Goal: Task Accomplishment & Management: Manage account settings

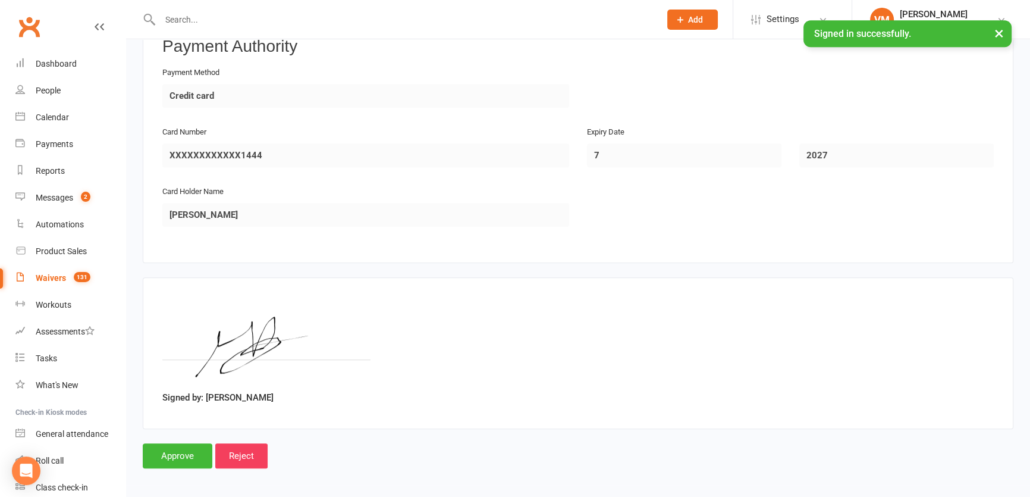
scroll to position [789, 0]
click at [189, 454] on input "Approve" at bounding box center [178, 454] width 70 height 25
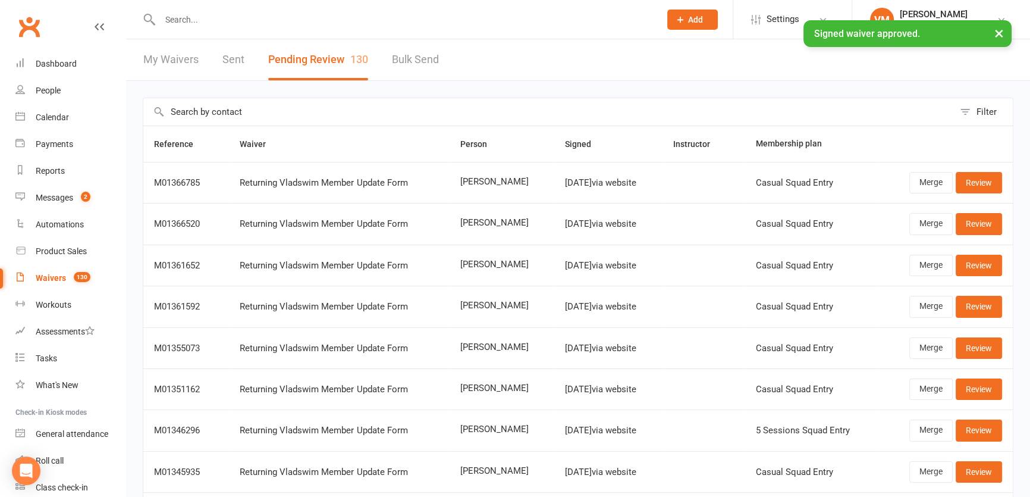
click at [174, 18] on input "text" at bounding box center [403, 19] width 495 height 17
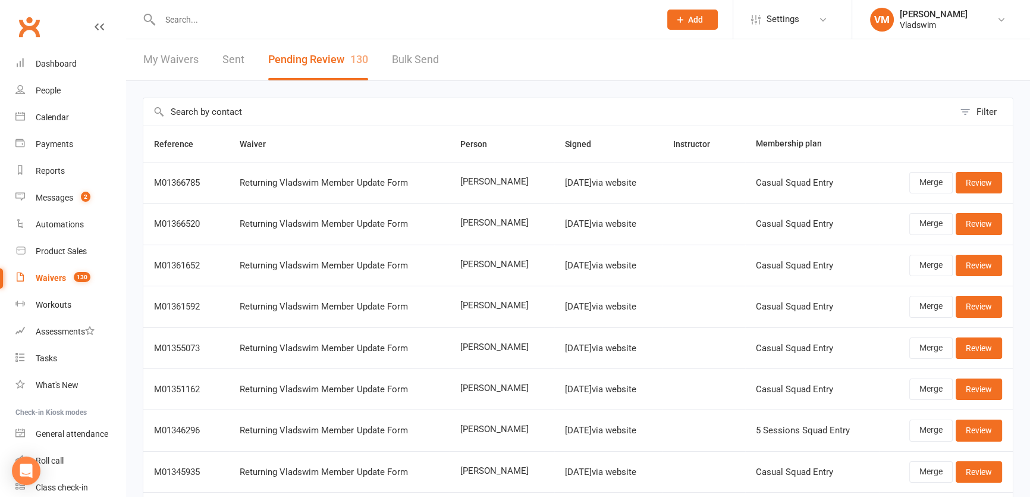
click at [193, 18] on input "text" at bounding box center [403, 19] width 495 height 17
paste input "[PERSON_NAME]"
type input "[PERSON_NAME]"
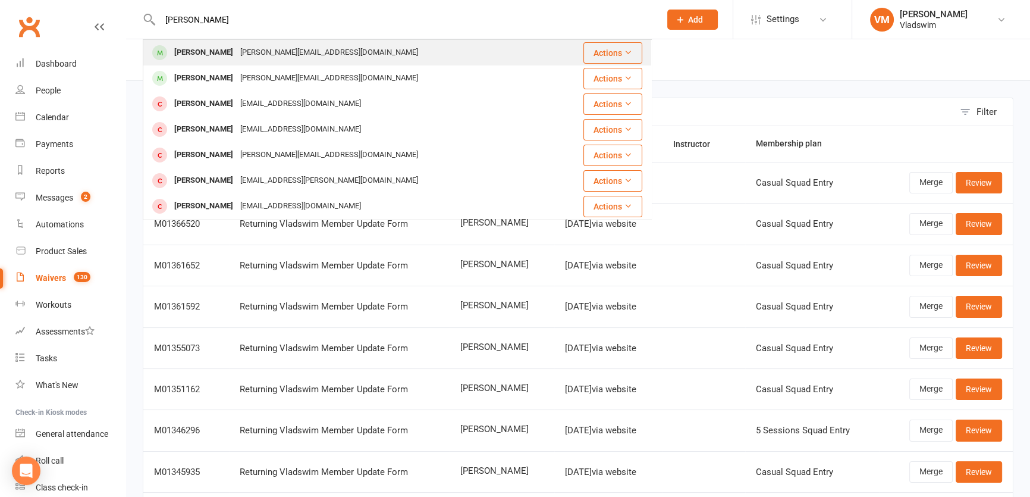
click at [215, 54] on div "[PERSON_NAME]" at bounding box center [204, 52] width 66 height 17
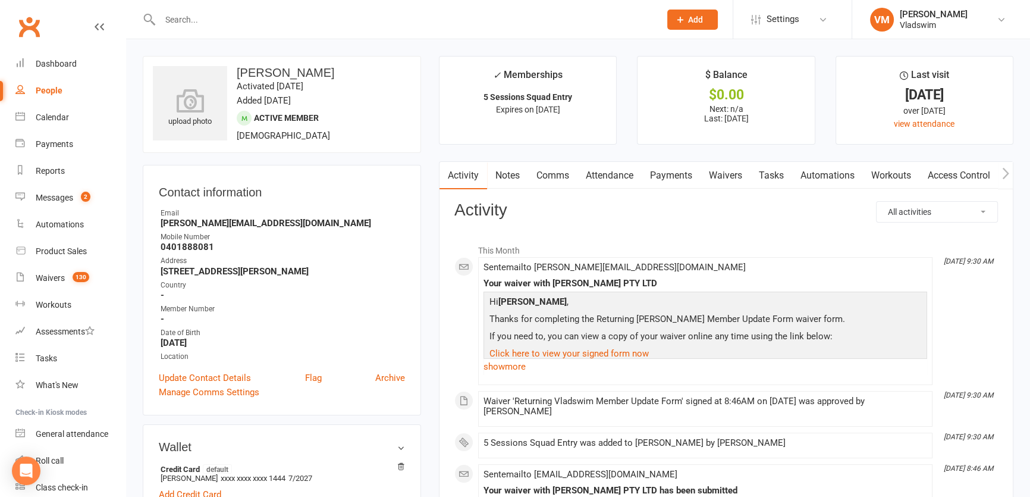
click at [214, 17] on input "text" at bounding box center [403, 19] width 495 height 17
paste input "[PERSON_NAME]"
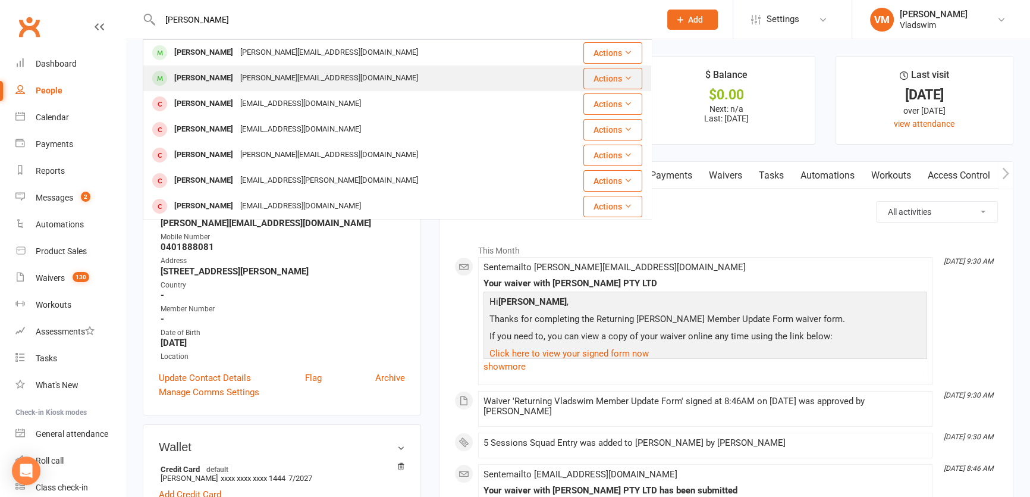
type input "[PERSON_NAME]"
click at [221, 73] on div "[PERSON_NAME]" at bounding box center [204, 78] width 66 height 17
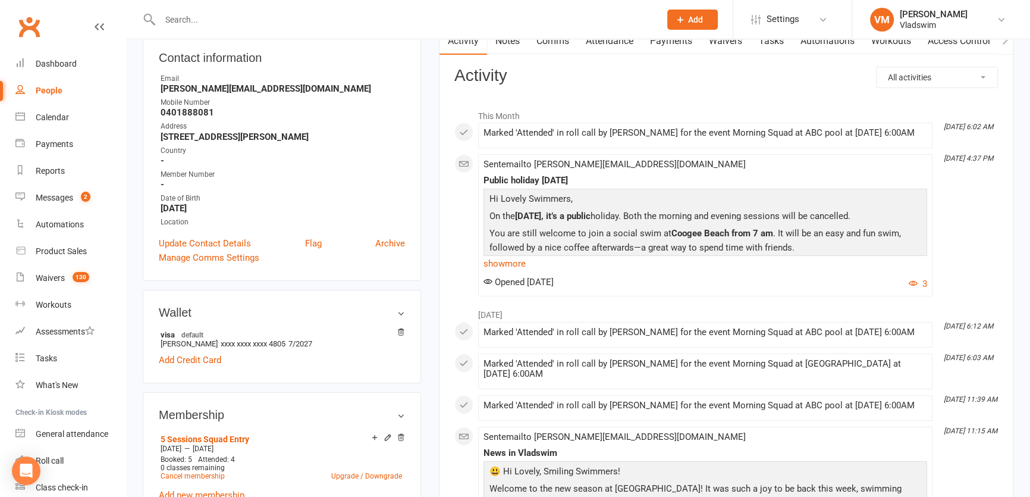
scroll to position [162, 0]
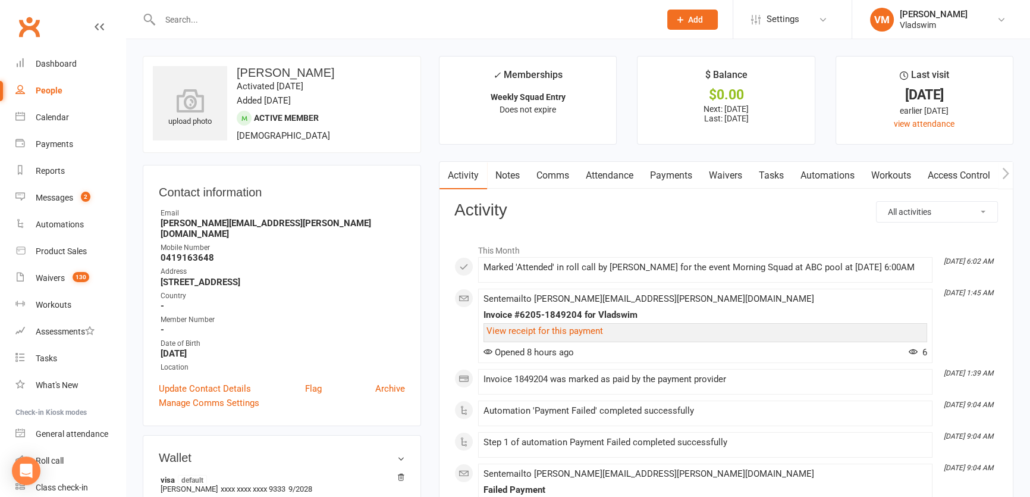
click at [659, 176] on link "Payments" at bounding box center [671, 175] width 59 height 27
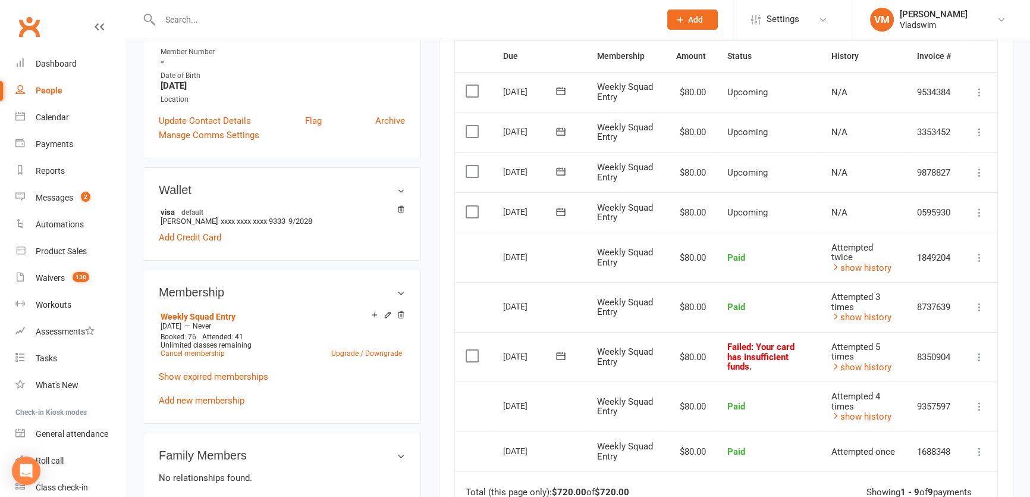
scroll to position [270, 0]
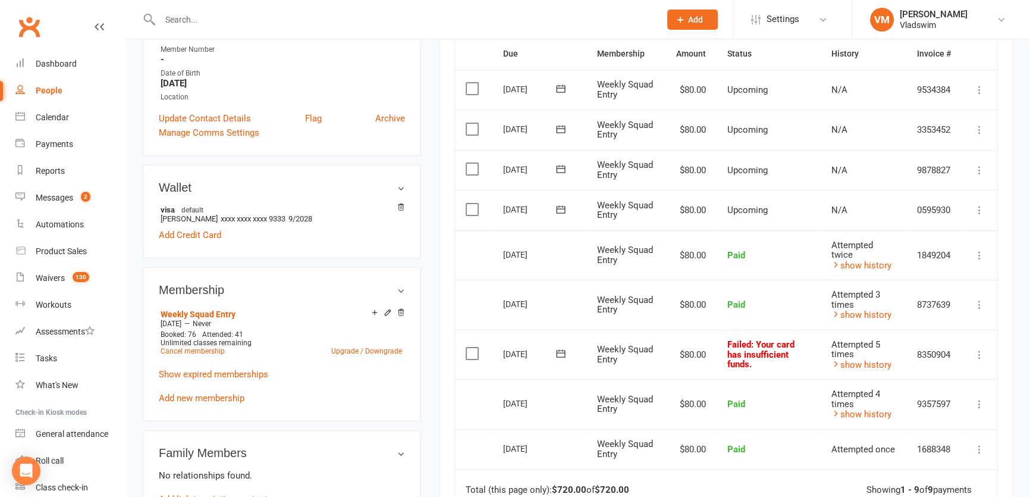
click at [203, 11] on input "text" at bounding box center [403, 19] width 495 height 17
paste input "[PERSON_NAME]"
type input "[PERSON_NAME]"
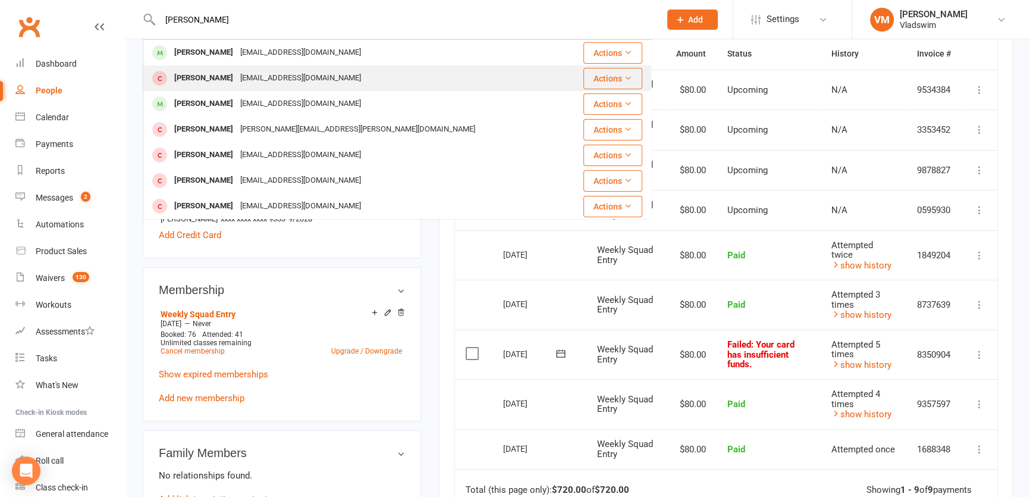
click at [237, 75] on div "[EMAIL_ADDRESS][DOMAIN_NAME]" at bounding box center [301, 78] width 128 height 17
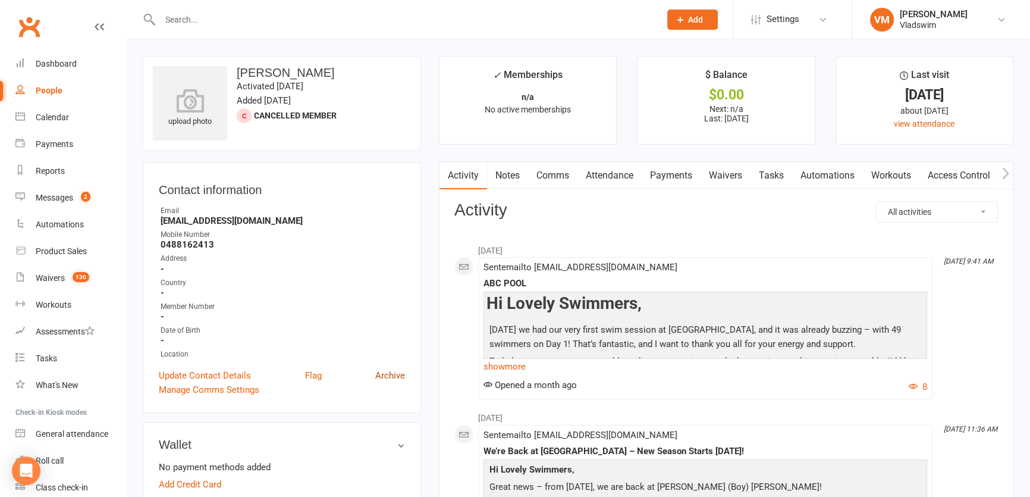
click at [398, 374] on link "Archive" at bounding box center [390, 375] width 30 height 14
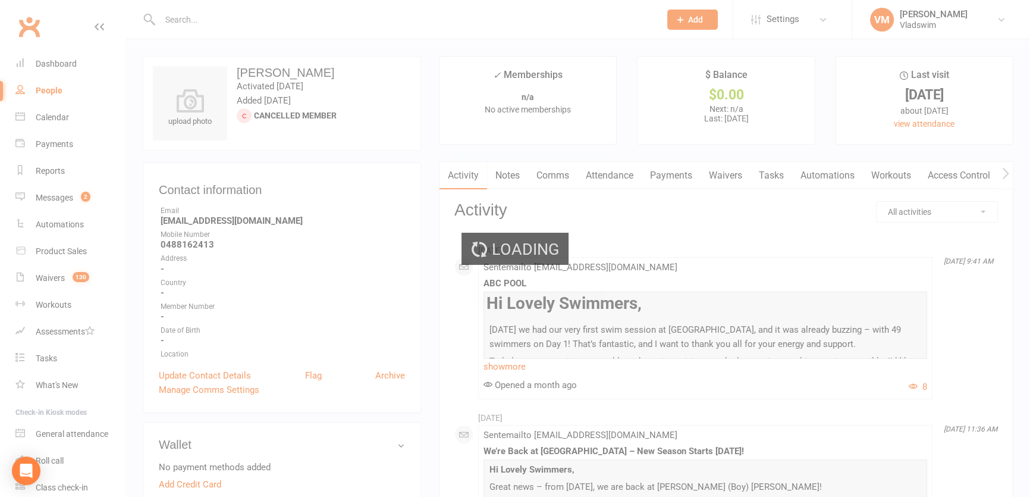
select select "100"
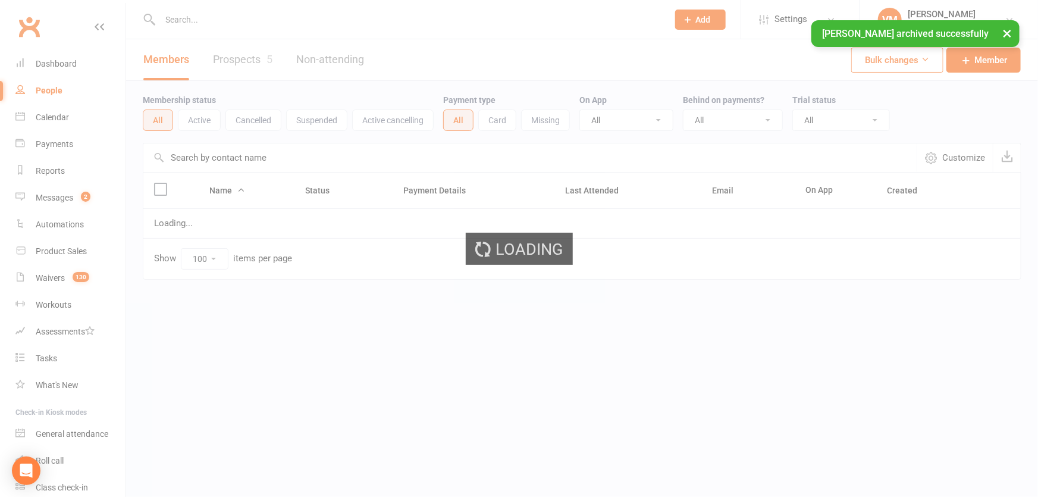
click at [190, 20] on div "× [PERSON_NAME] archived successfully" at bounding box center [511, 20] width 1022 height 0
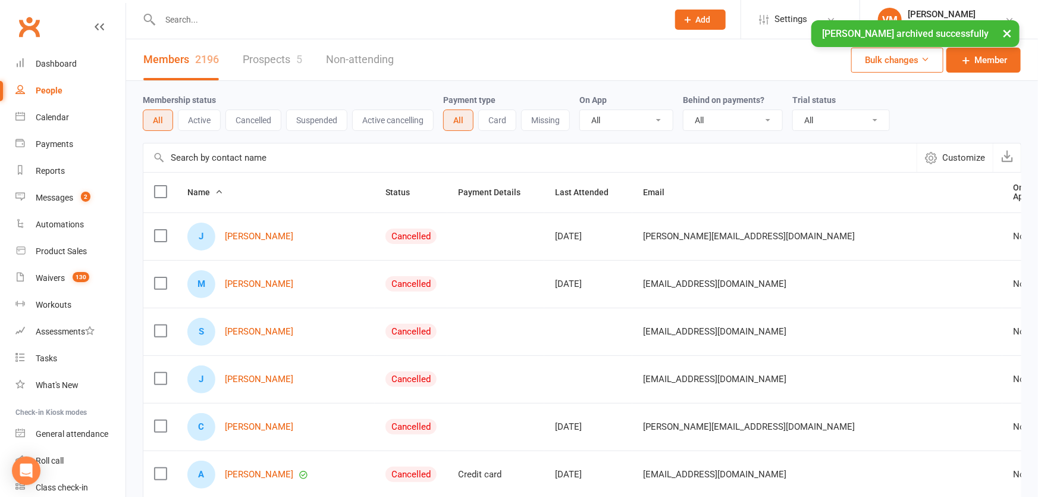
click at [190, 17] on input "text" at bounding box center [407, 19] width 503 height 17
paste input "[PERSON_NAME]"
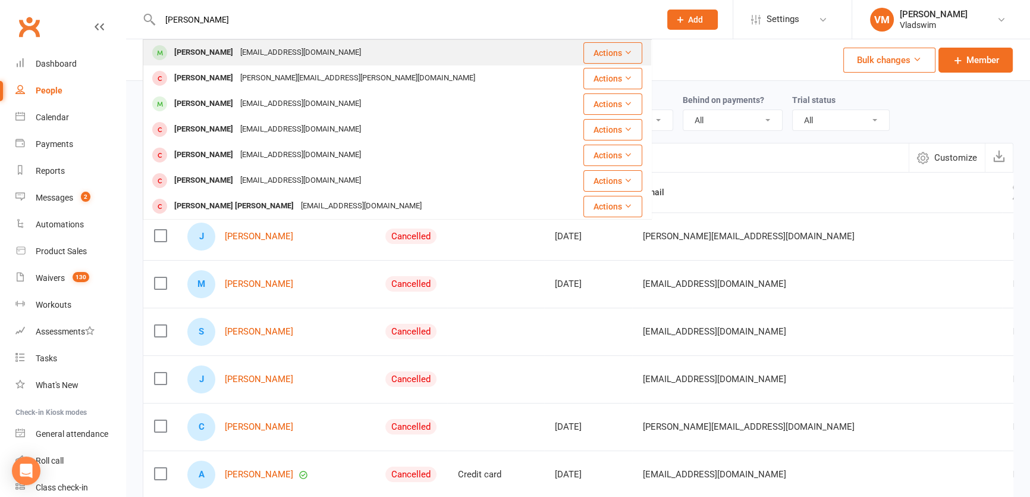
type input "[PERSON_NAME]"
click at [212, 51] on div "[PERSON_NAME]" at bounding box center [204, 52] width 66 height 17
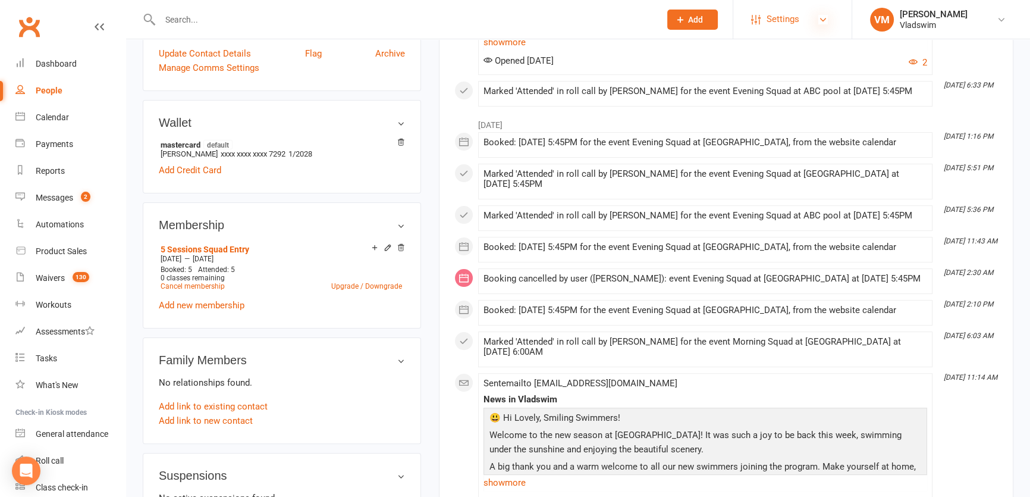
click at [824, 20] on icon at bounding box center [823, 20] width 10 height 10
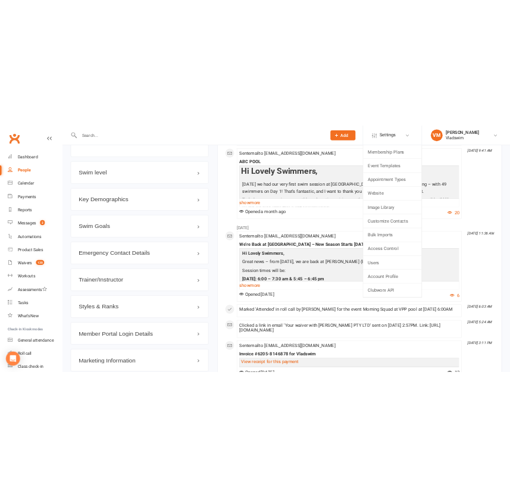
scroll to position [919, 0]
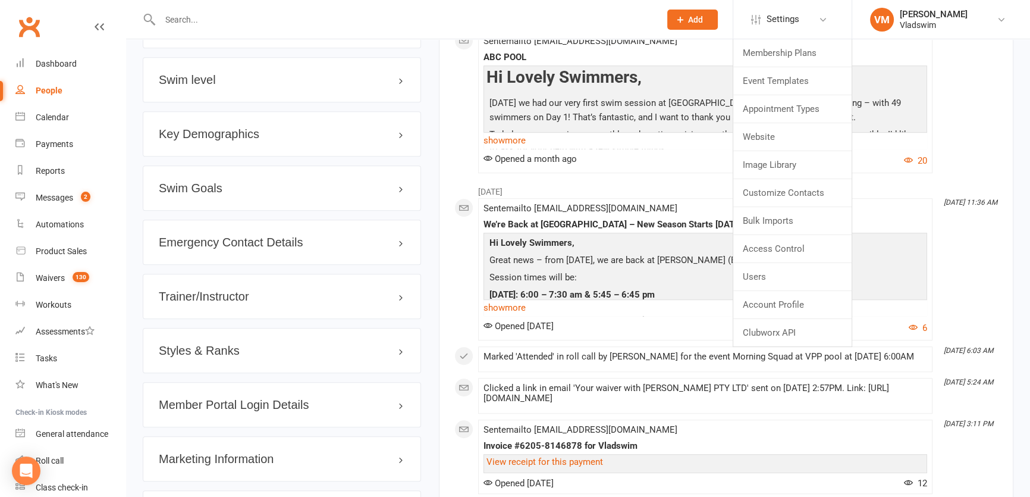
click at [403, 407] on h3 "Member Portal Login Details" at bounding box center [282, 404] width 246 height 13
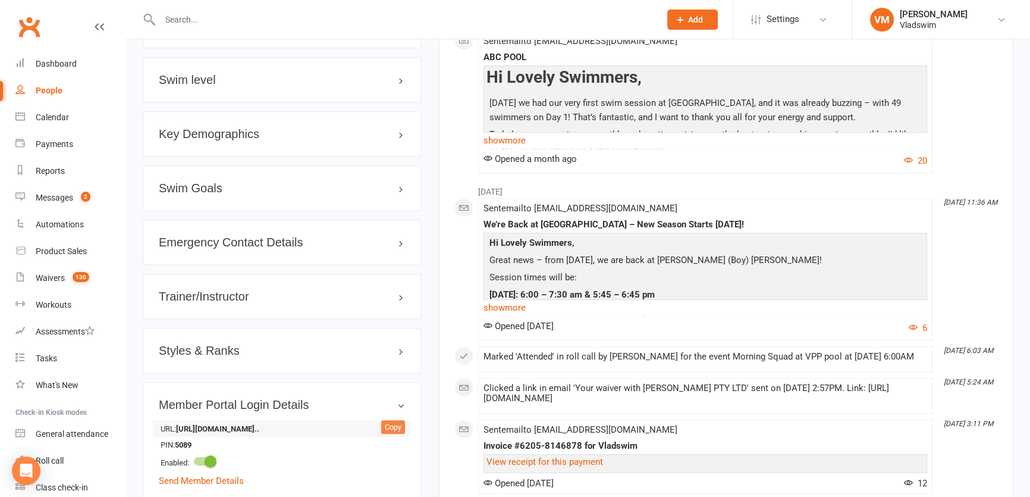
click at [390, 423] on div "Copy" at bounding box center [393, 427] width 24 height 14
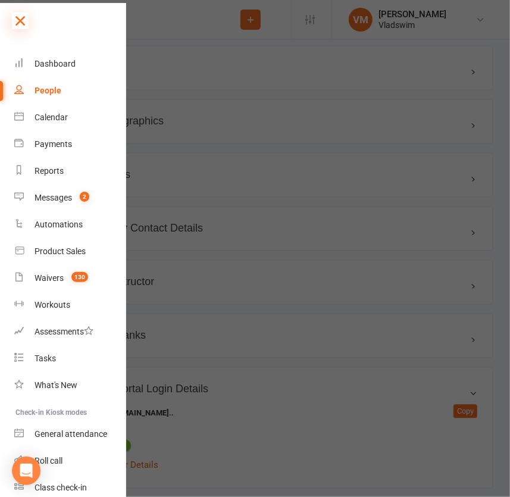
click at [19, 24] on icon at bounding box center [20, 20] width 17 height 17
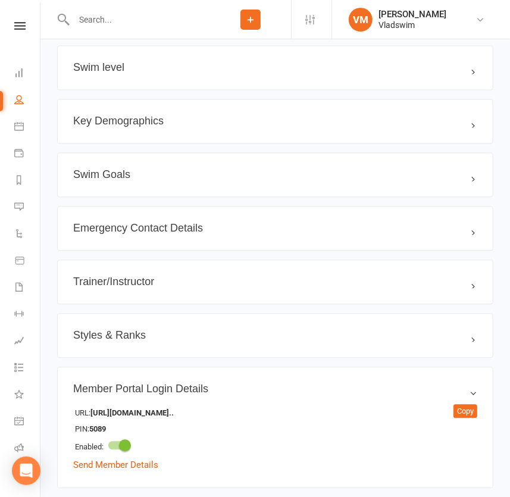
click at [130, 22] on input "text" at bounding box center [140, 19] width 140 height 17
paste input "[PERSON_NAME]"
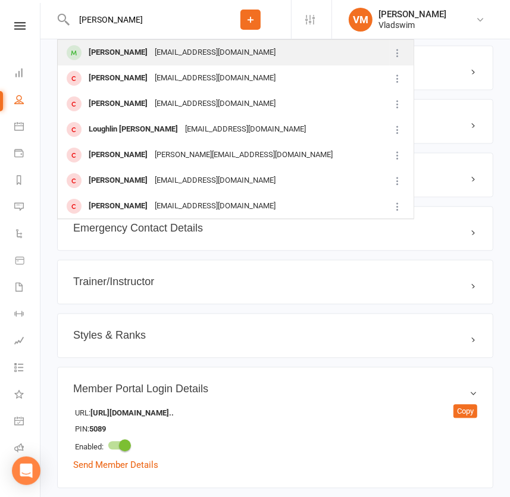
type input "[PERSON_NAME]"
click at [157, 53] on div "[EMAIL_ADDRESS][DOMAIN_NAME]" at bounding box center [215, 52] width 128 height 17
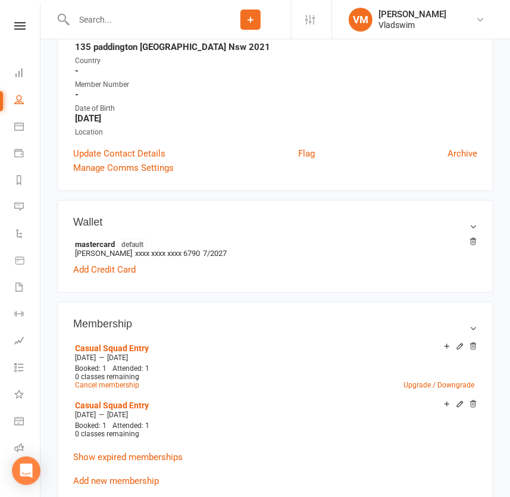
scroll to position [270, 0]
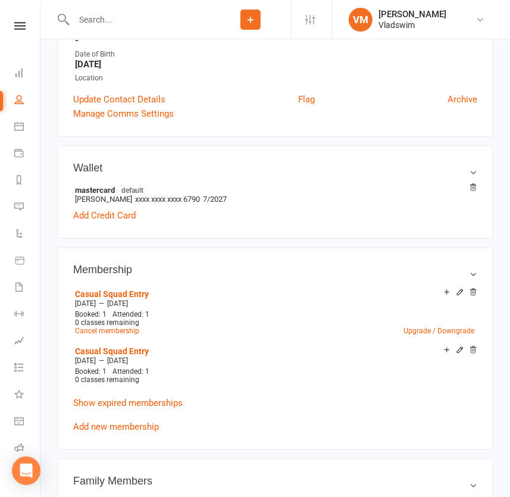
click at [109, 16] on input "text" at bounding box center [140, 19] width 140 height 17
paste input "[PERSON_NAME]"
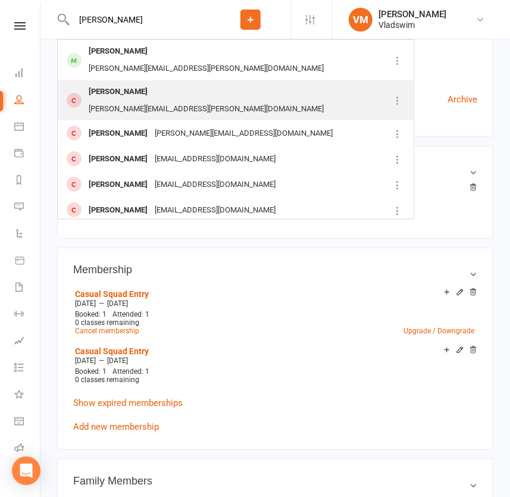
type input "[PERSON_NAME]"
click at [135, 83] on div "[PERSON_NAME]" at bounding box center [118, 91] width 66 height 17
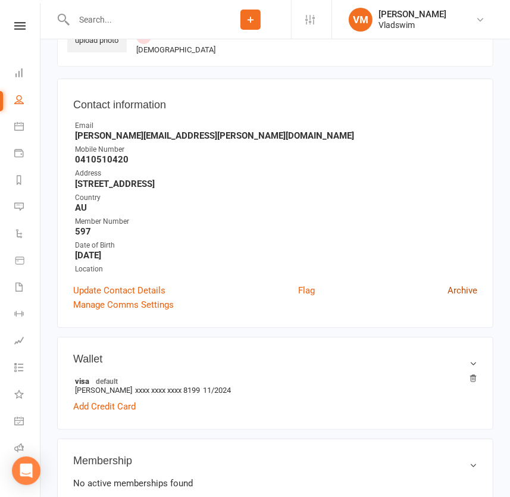
scroll to position [108, 0]
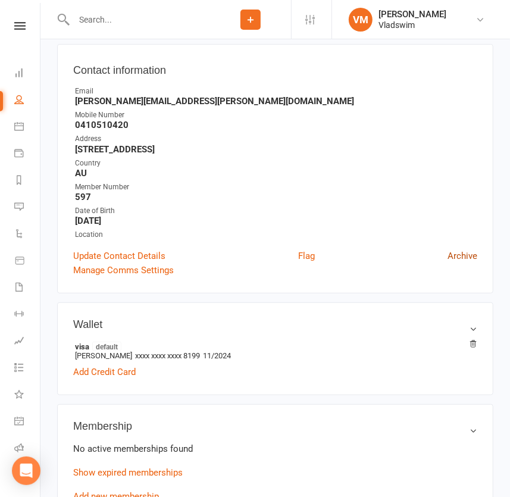
click at [462, 258] on link "Archive" at bounding box center [462, 256] width 30 height 14
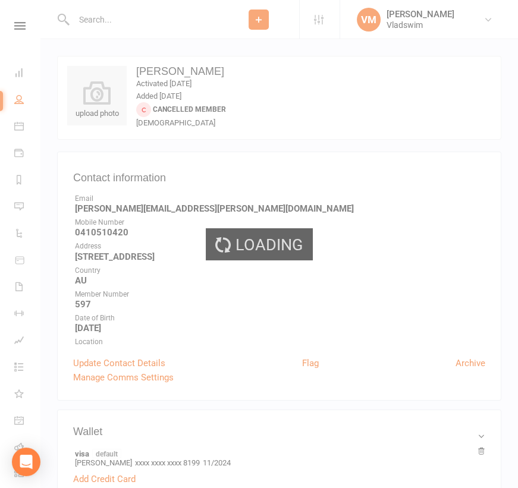
select select "100"
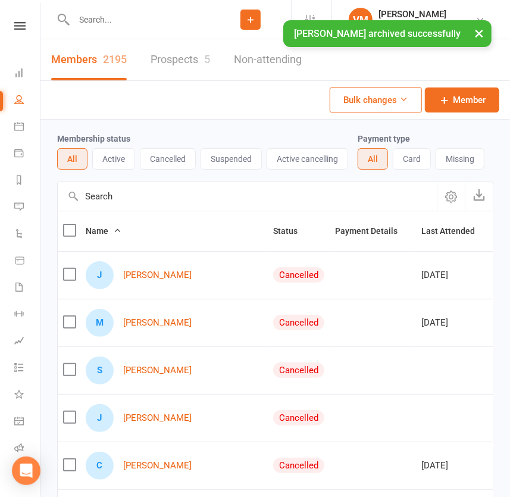
click at [105, 17] on input "text" at bounding box center [140, 19] width 140 height 17
paste input "[PERSON_NAME]"
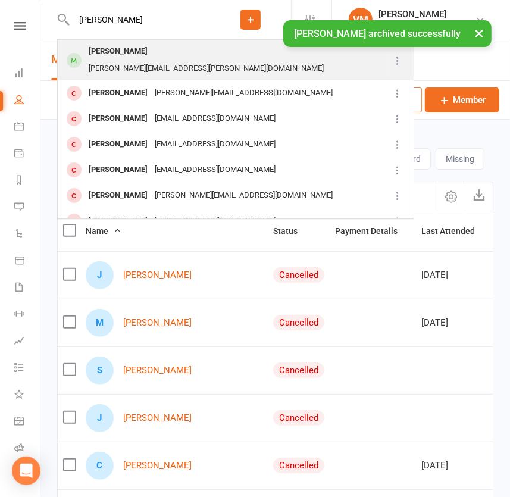
type input "[PERSON_NAME]"
click at [115, 54] on div "[PERSON_NAME]" at bounding box center [118, 51] width 66 height 17
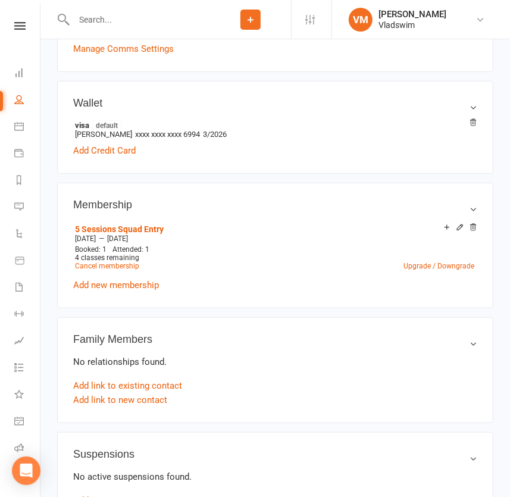
scroll to position [378, 0]
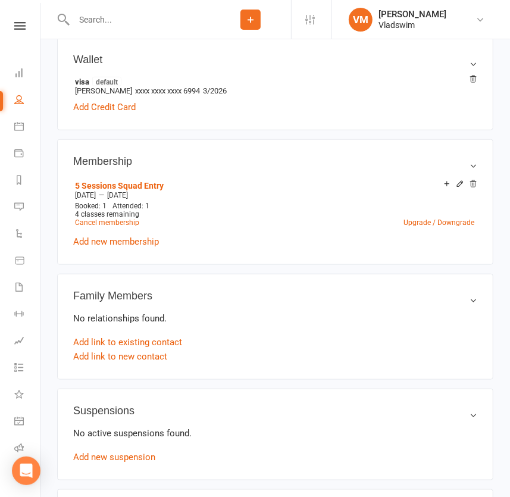
click at [83, 18] on input "text" at bounding box center [140, 19] width 140 height 17
paste input "[PERSON_NAME]"
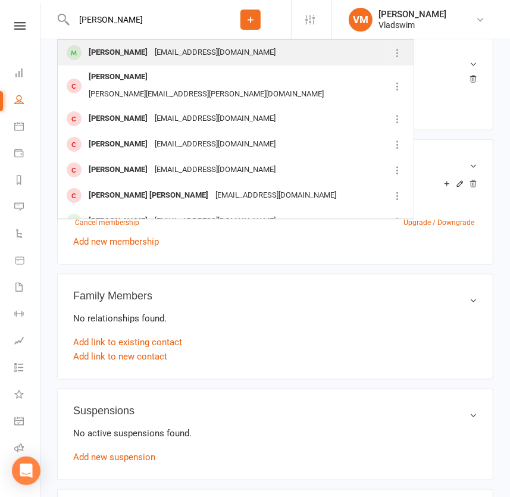
type input "[PERSON_NAME]"
click at [121, 48] on div "[PERSON_NAME]" at bounding box center [118, 52] width 66 height 17
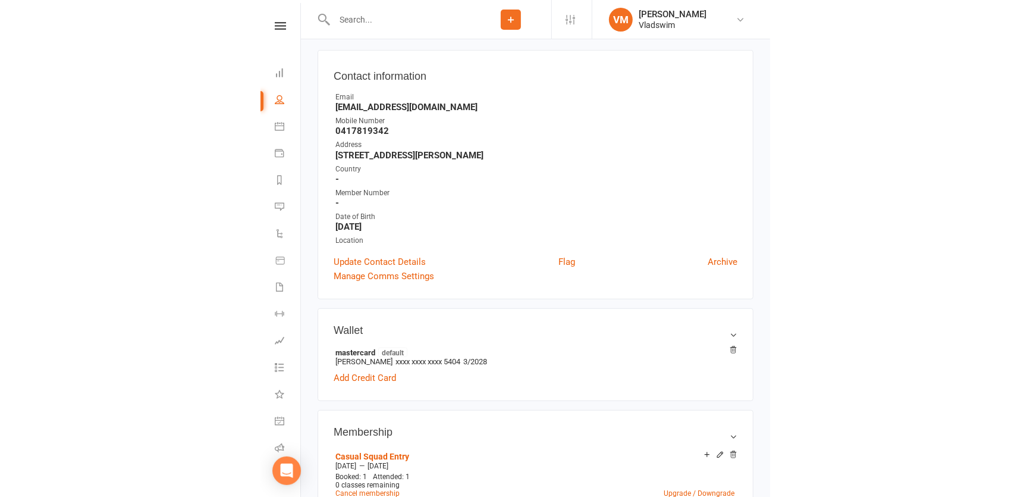
scroll to position [162, 0]
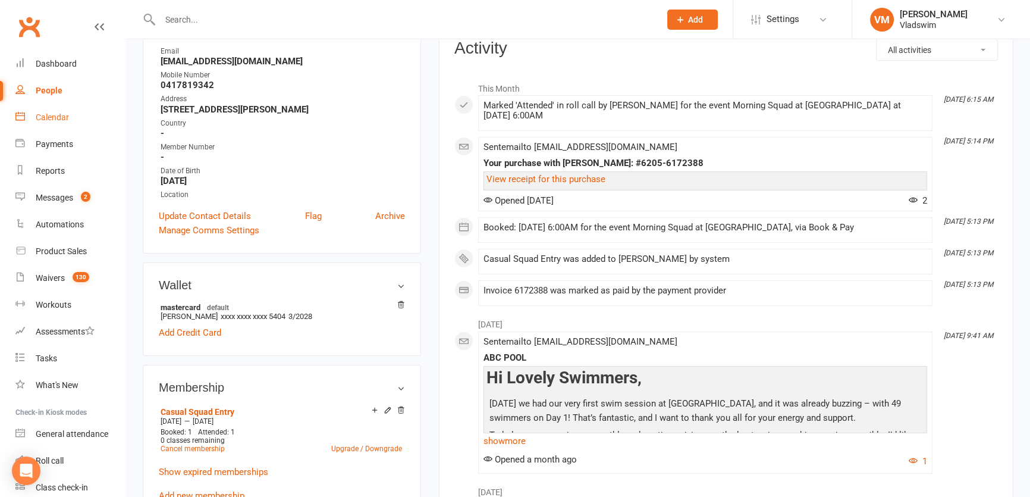
click at [50, 121] on div "Calendar" at bounding box center [52, 117] width 33 height 10
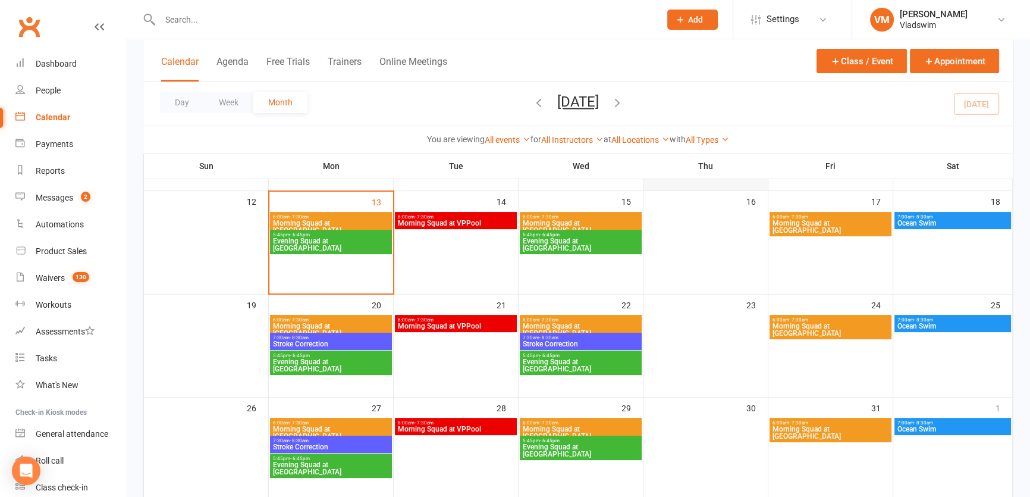
scroll to position [270, 0]
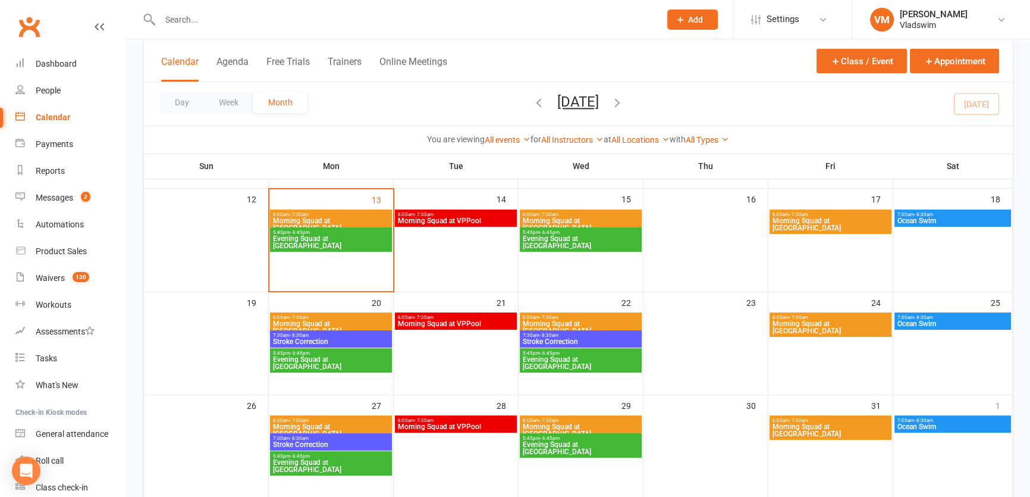
click at [298, 340] on span "Stroke Correction" at bounding box center [330, 341] width 117 height 7
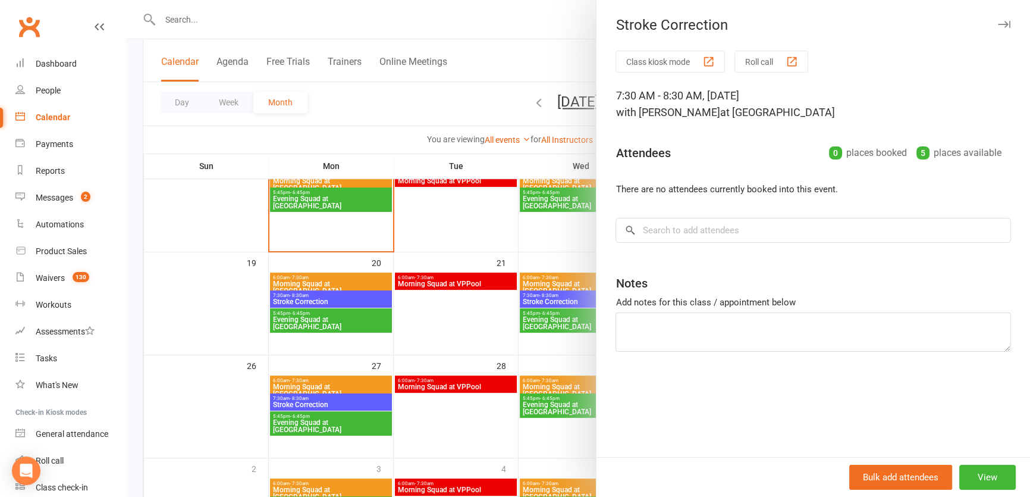
scroll to position [410, 0]
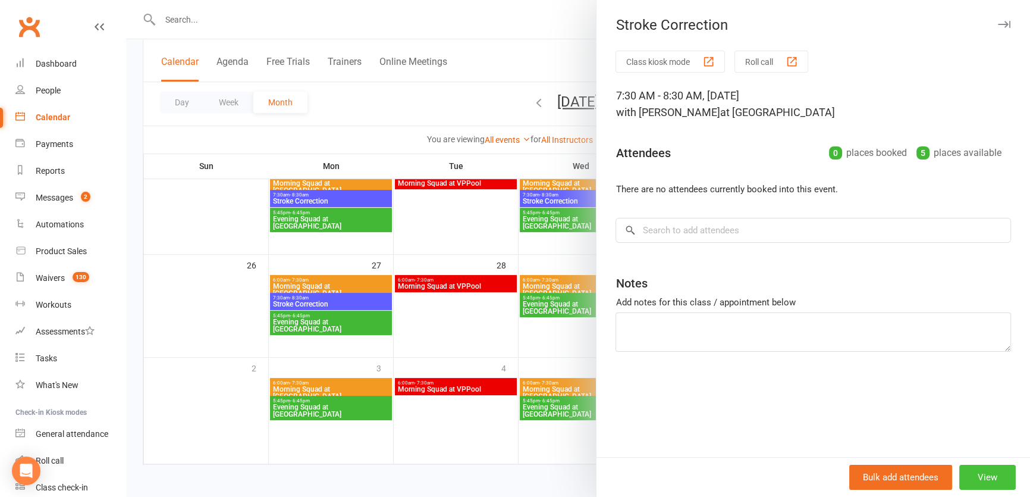
click at [967, 479] on button "View" at bounding box center [987, 477] width 57 height 25
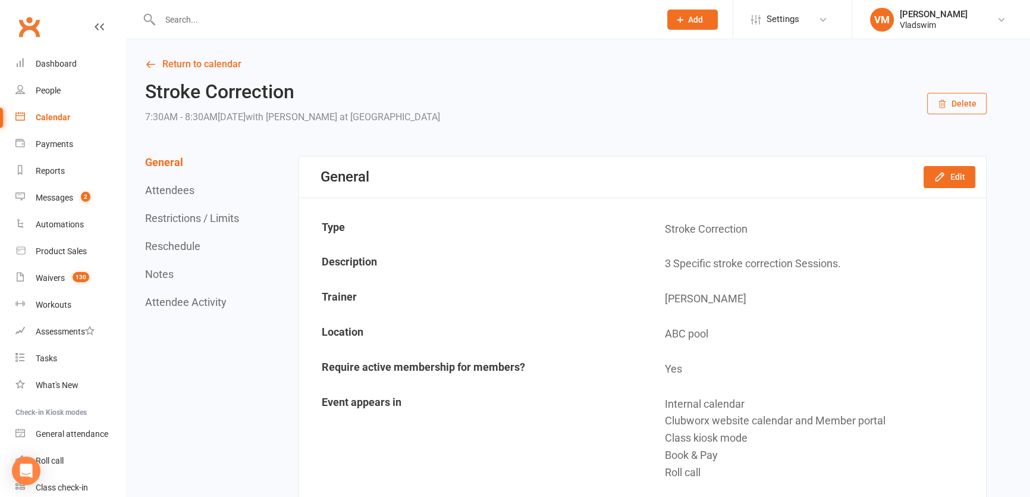
click at [161, 187] on button "Attendees" at bounding box center [169, 190] width 49 height 12
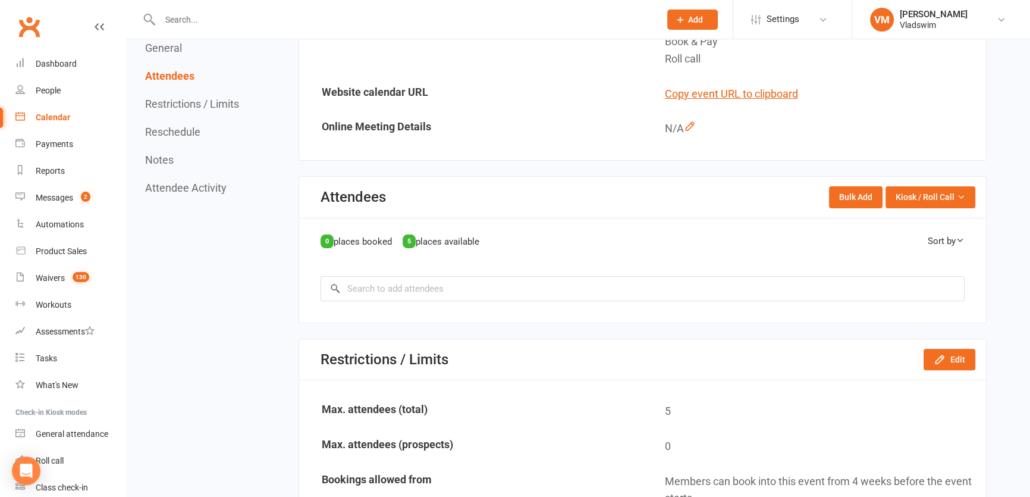
click at [175, 102] on button "Restrictions / Limits" at bounding box center [192, 104] width 94 height 12
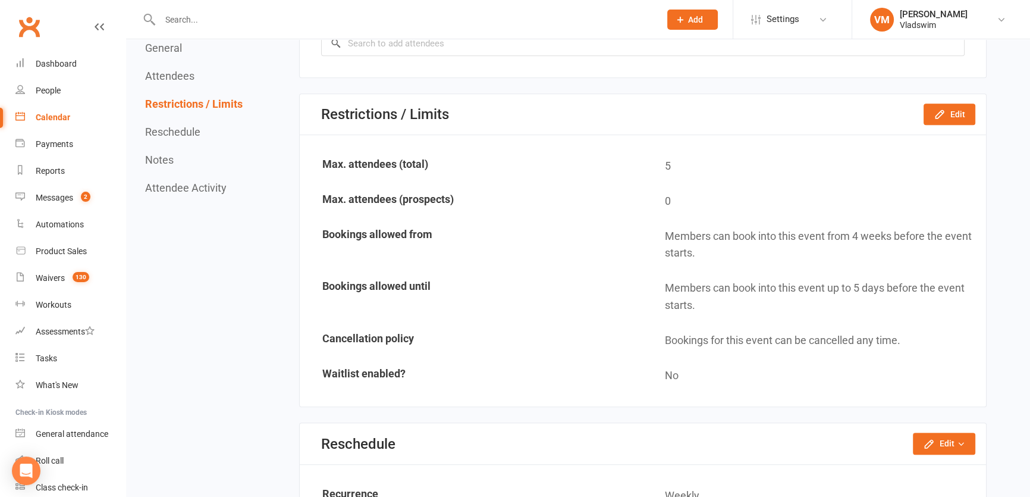
click at [178, 128] on button "Reschedule" at bounding box center [172, 131] width 55 height 12
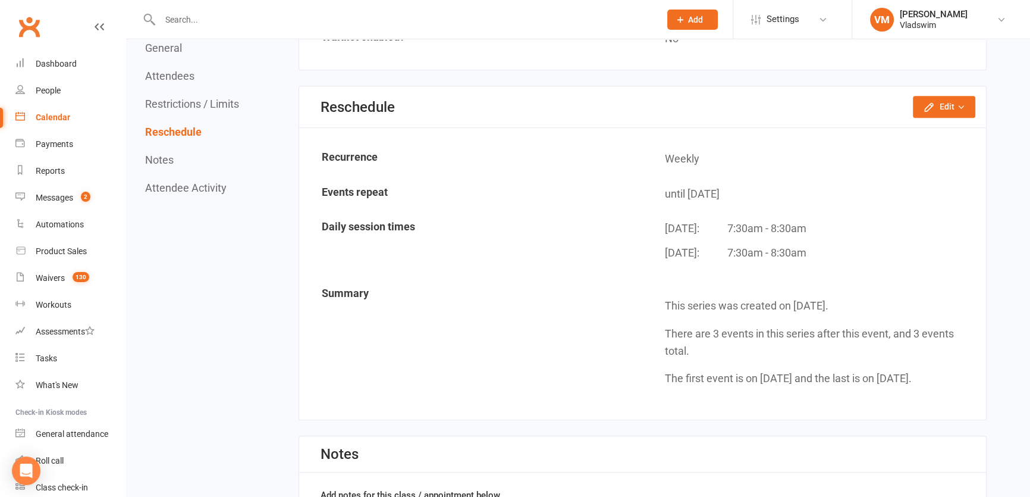
scroll to position [997, 0]
click at [166, 158] on button "Notes" at bounding box center [159, 159] width 29 height 12
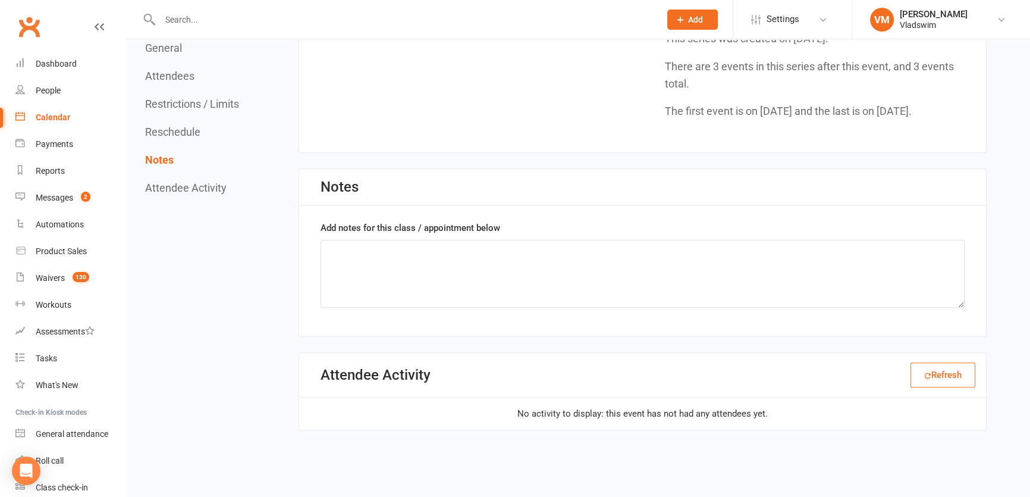
click at [197, 181] on button "Attendee Activity" at bounding box center [185, 187] width 81 height 12
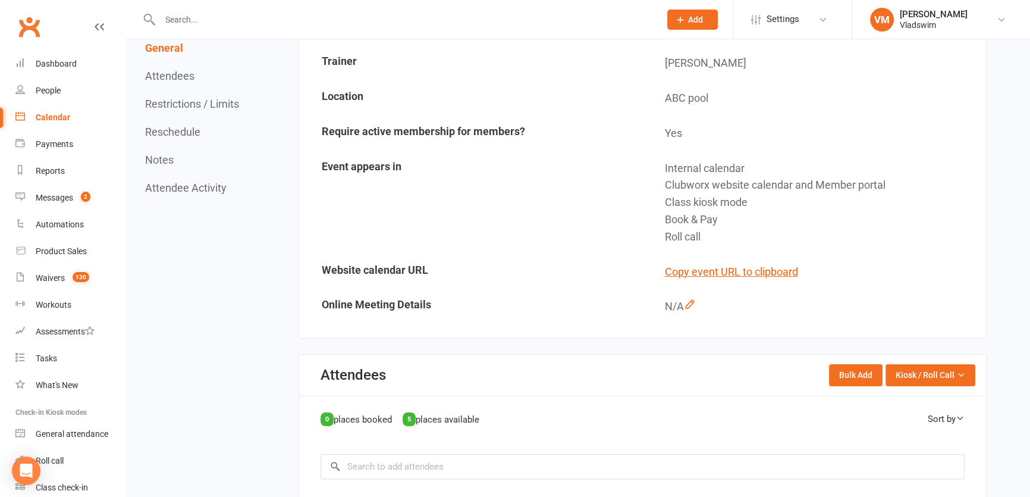
scroll to position [0, 0]
